Goal: Find specific page/section: Find specific page/section

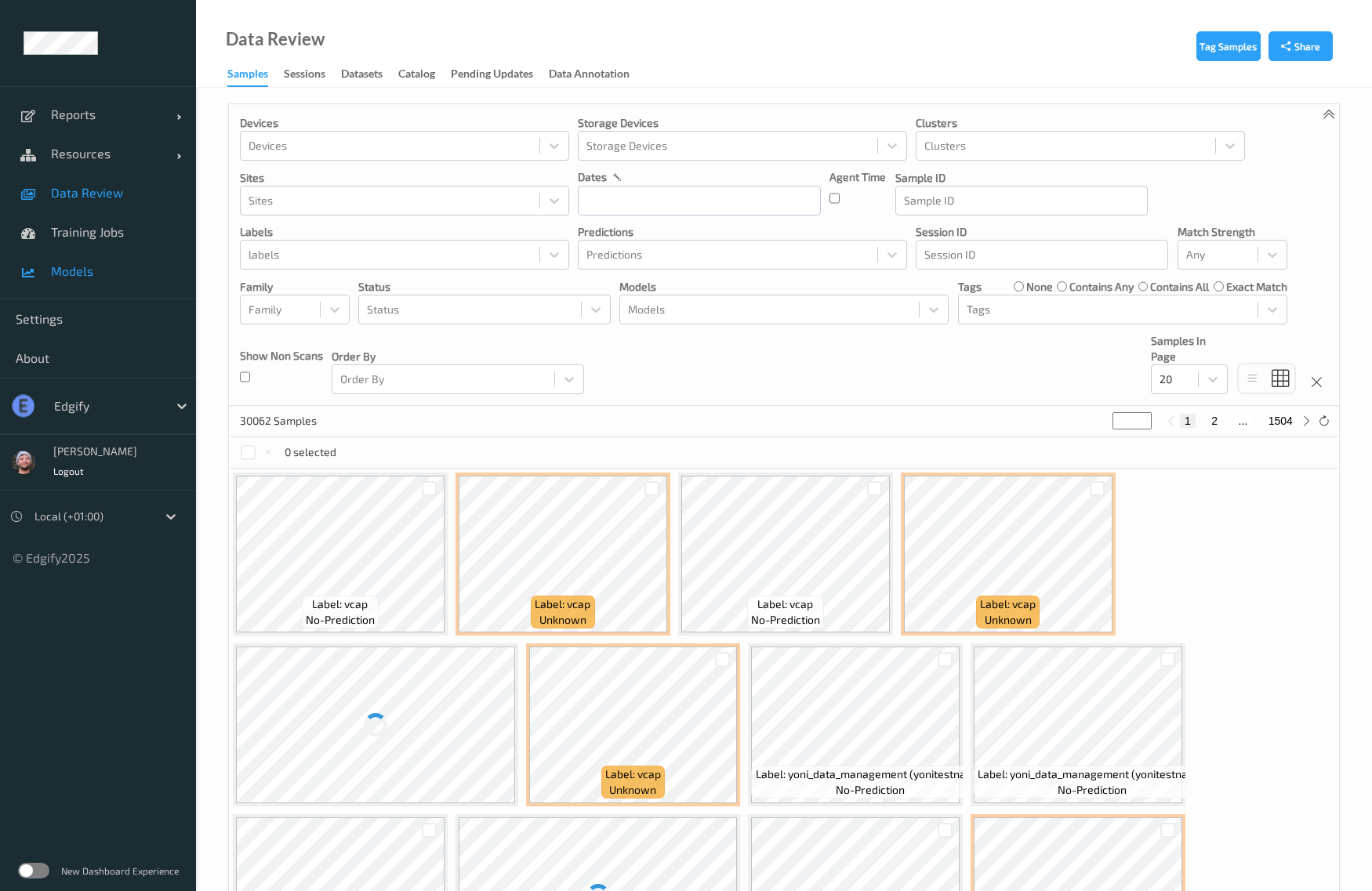
click at [115, 259] on link "Models" at bounding box center [97, 271] width 196 height 39
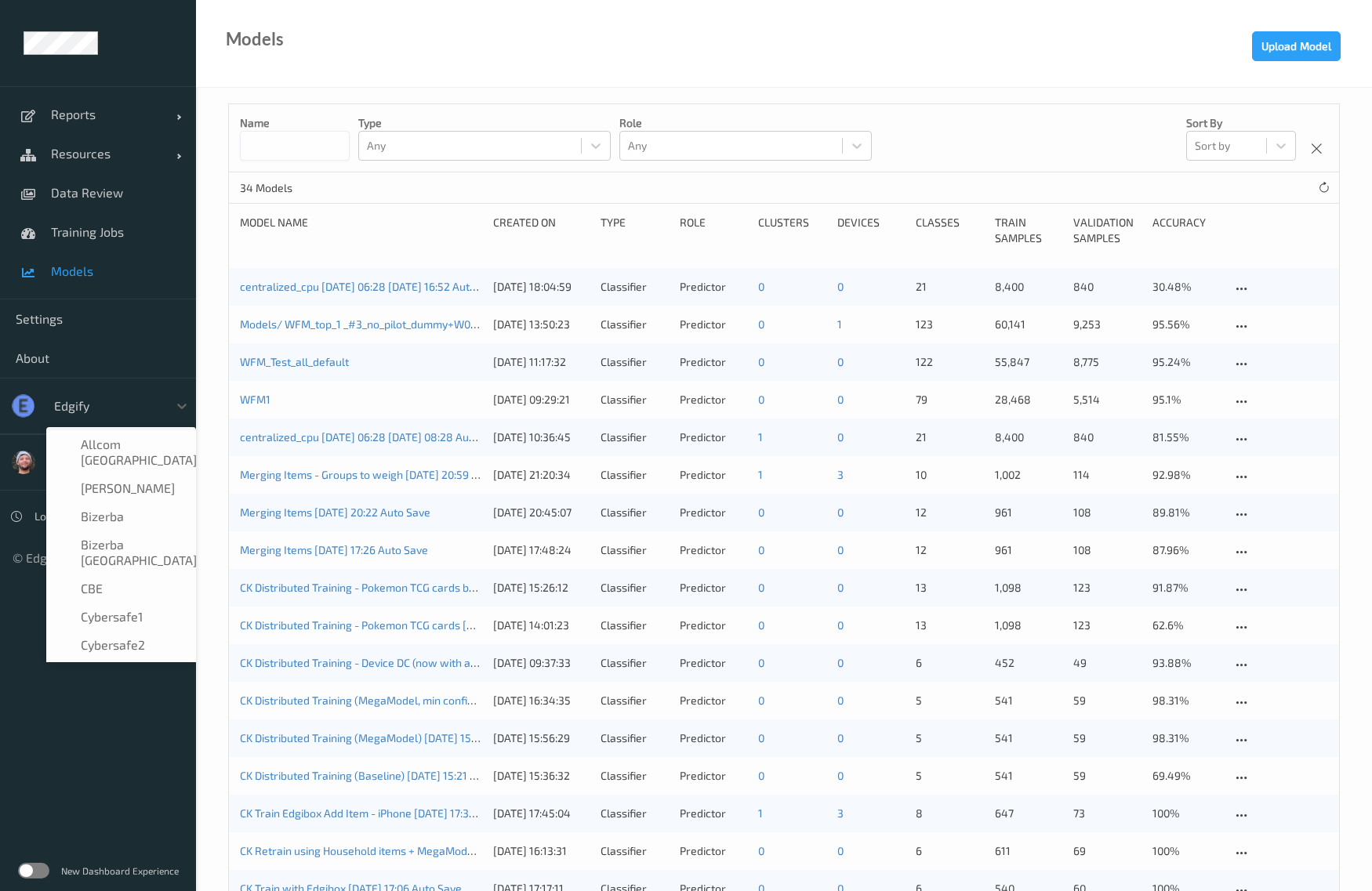
click at [134, 404] on div at bounding box center [107, 406] width 106 height 19
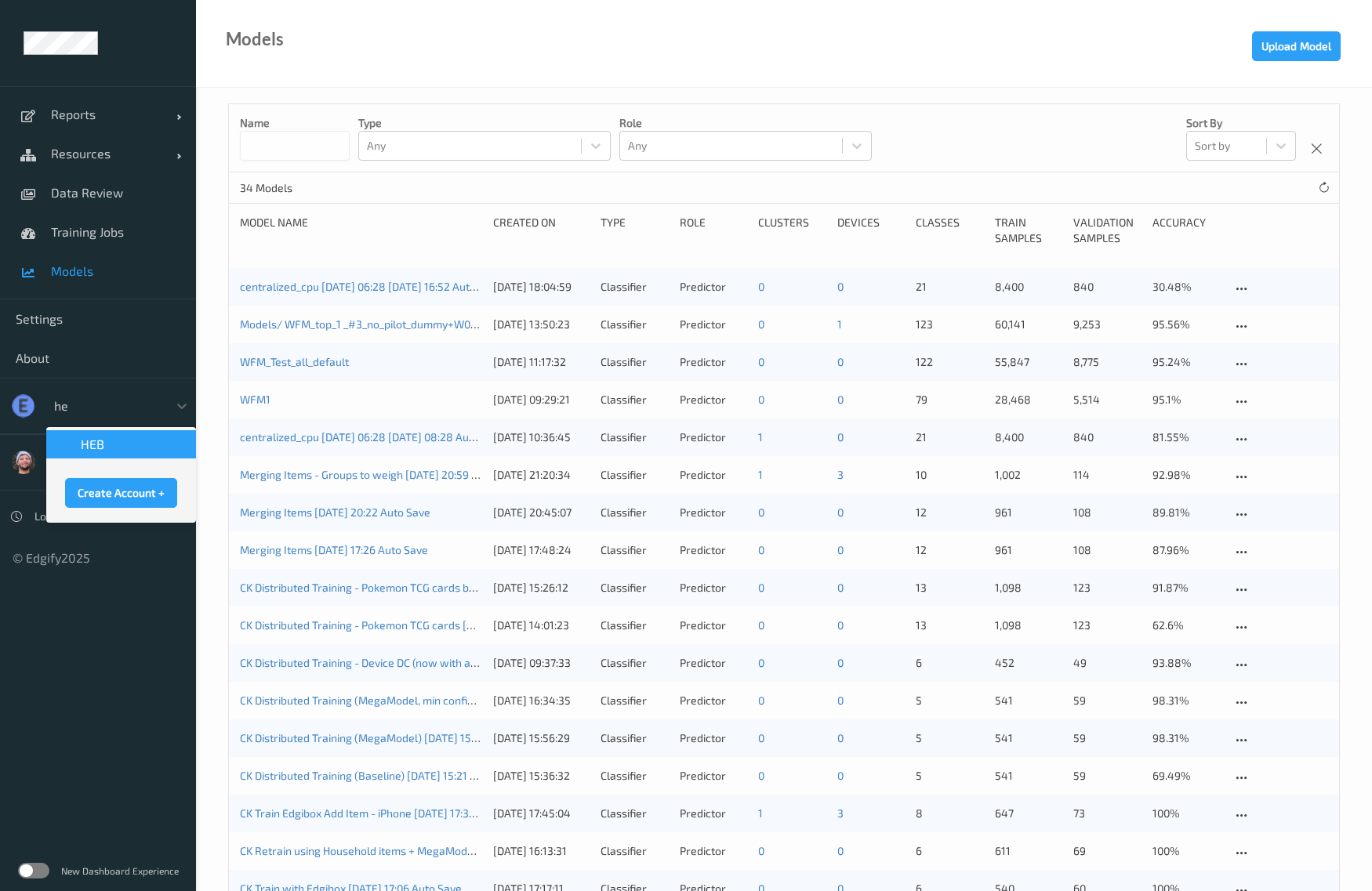
type input "heb"
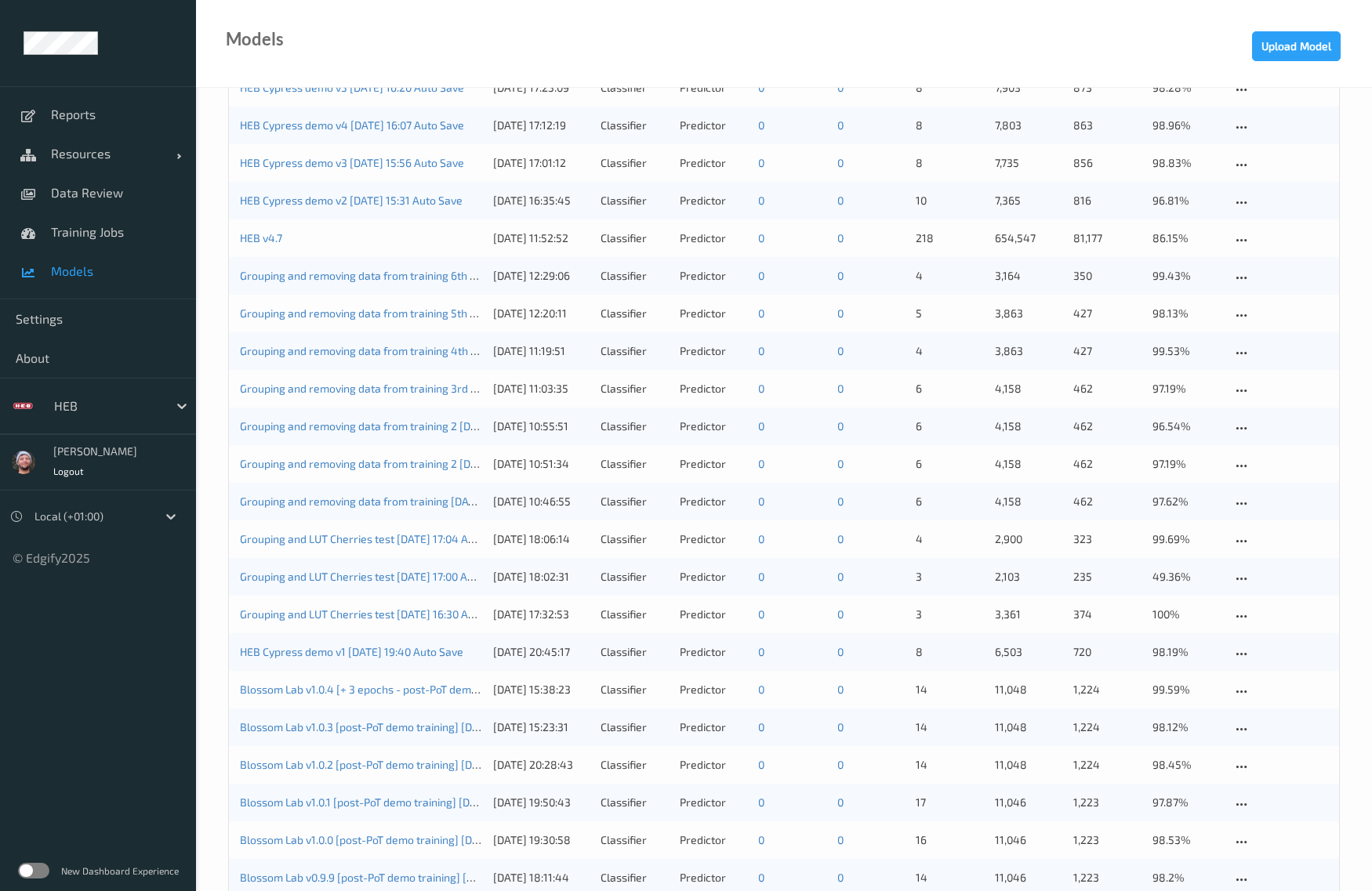
scroll to position [98, 0]
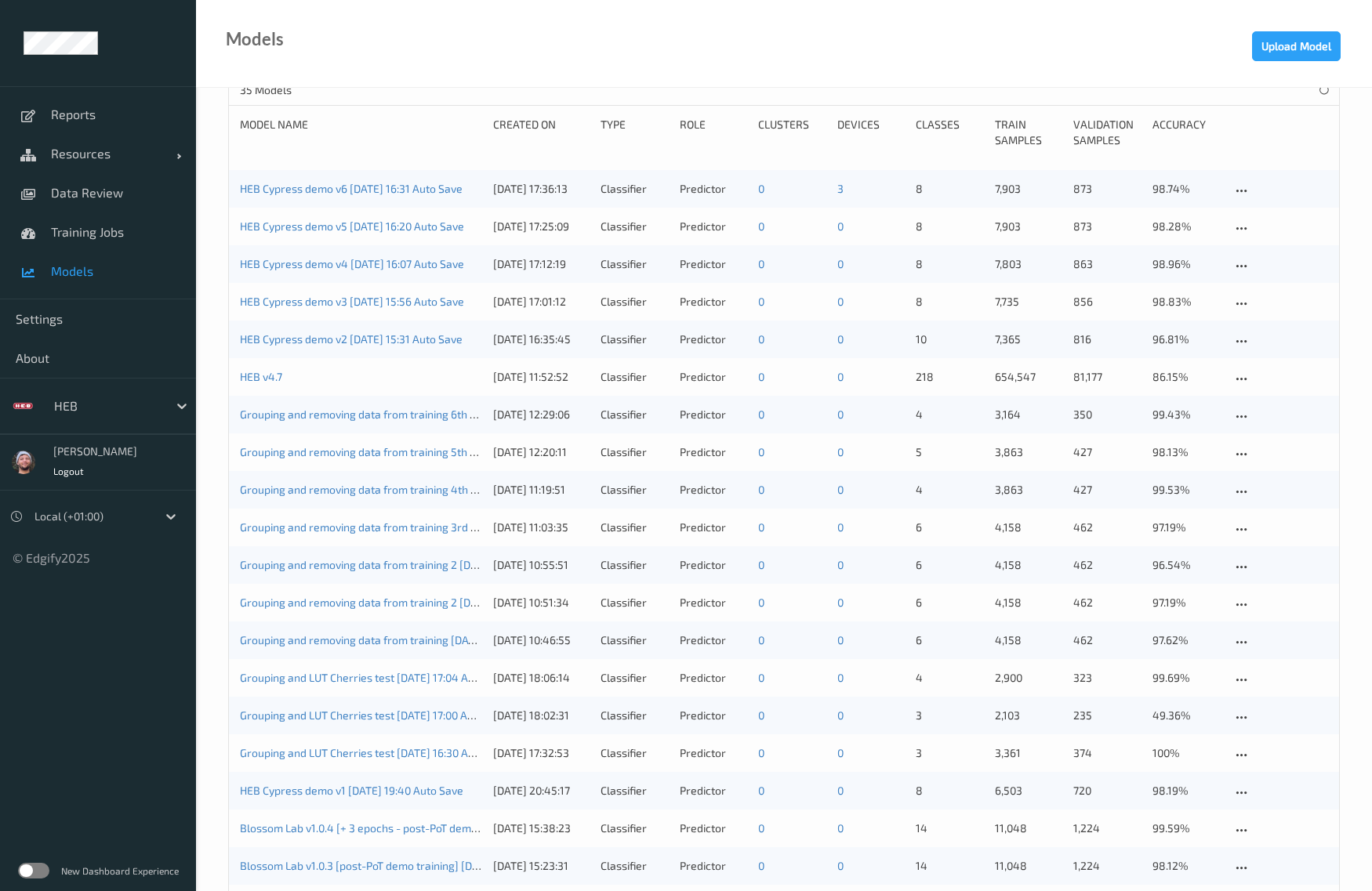
drag, startPoint x: 366, startPoint y: 196, endPoint x: 380, endPoint y: 178, distance: 22.8
click at [366, 196] on div "HEB Cypress demo v6 [DATE] 16:31 Auto Save" at bounding box center [360, 189] width 242 height 16
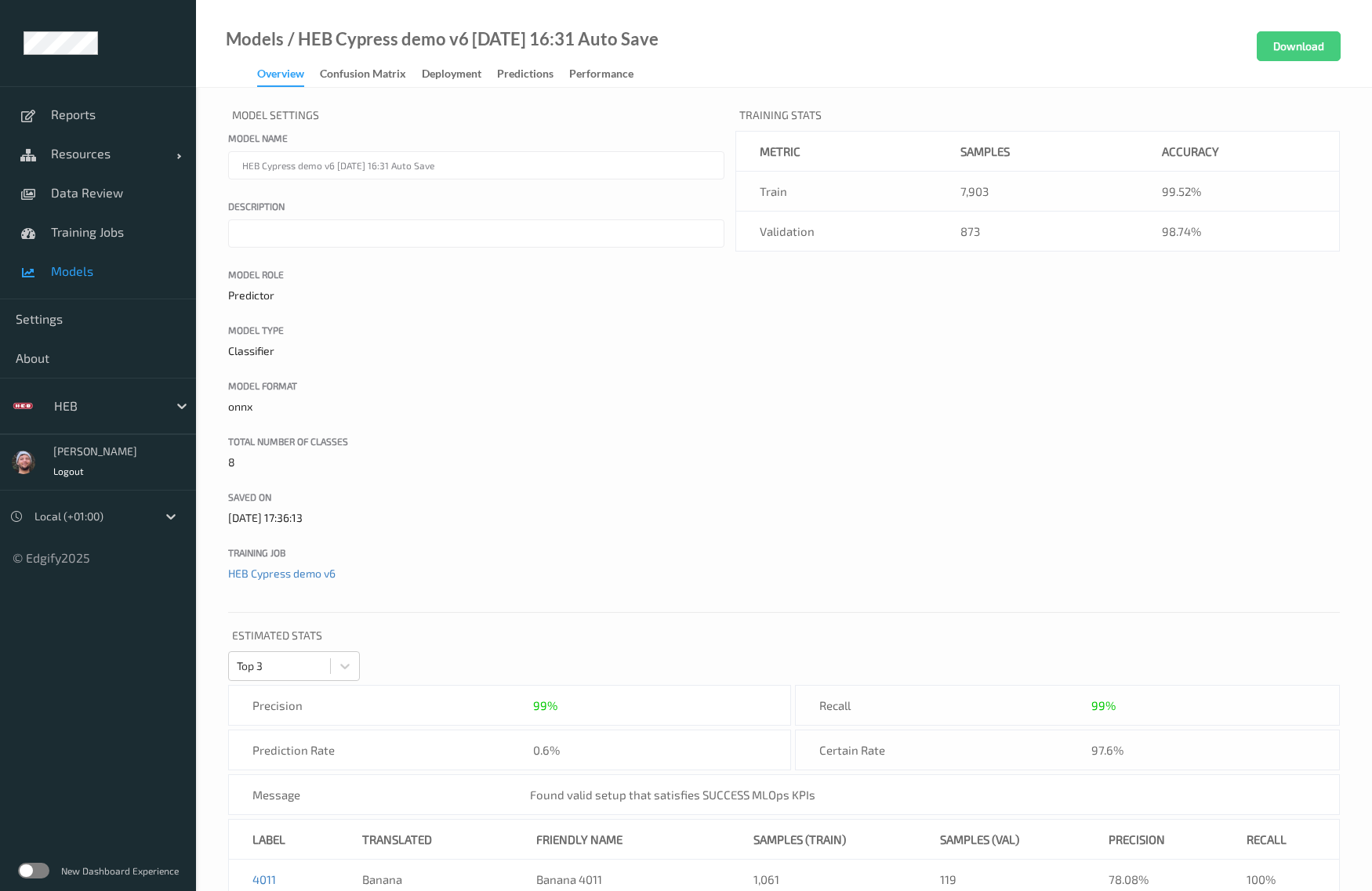
drag, startPoint x: 818, startPoint y: 414, endPoint x: 782, endPoint y: 240, distance: 177.7
click at [818, 414] on div "Model Settings Model name HEB Cypress demo v6 [DATE] 16:31 Auto Save Descriptio…" at bounding box center [784, 352] width 1112 height 498
